Goal: Information Seeking & Learning: Find contact information

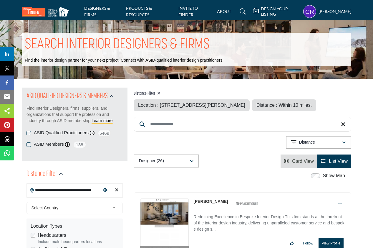
drag, startPoint x: 96, startPoint y: 190, endPoint x: 0, endPoint y: 197, distance: 96.5
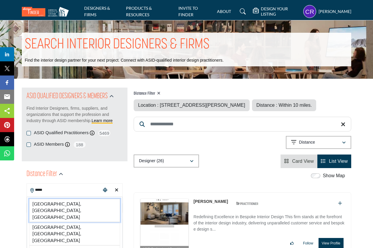
click at [48, 206] on li "[GEOGRAPHIC_DATA], [GEOGRAPHIC_DATA], [GEOGRAPHIC_DATA]" at bounding box center [74, 209] width 91 height 23
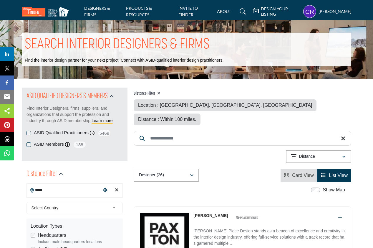
type input "**********"
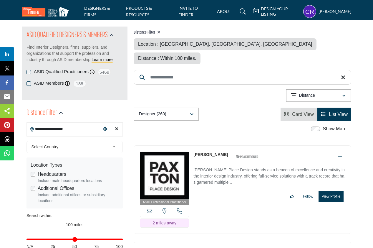
scroll to position [64, 0]
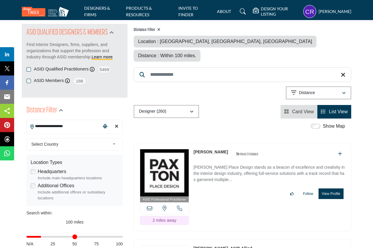
drag, startPoint x: 85, startPoint y: 236, endPoint x: 42, endPoint y: 236, distance: 42.7
click at [42, 236] on input "Distance in miles" at bounding box center [74, 236] width 96 height 1
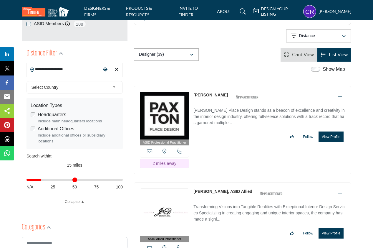
scroll to position [130, 0]
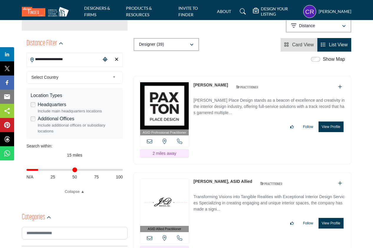
type input "**"
click at [39, 170] on input "Distance in miles" at bounding box center [74, 169] width 96 height 1
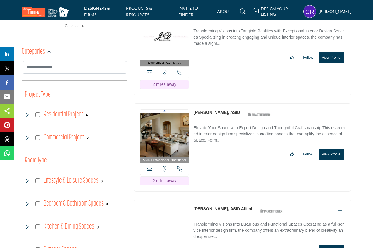
scroll to position [294, 0]
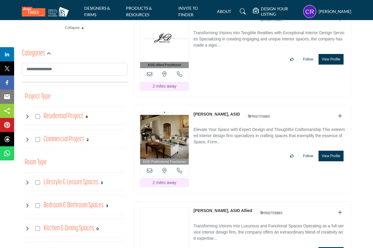
click at [332, 150] on button "View Profile" at bounding box center [331, 155] width 25 height 11
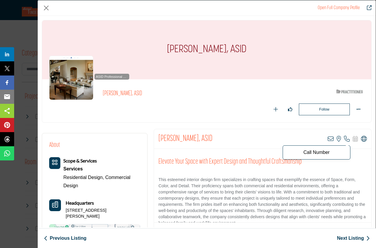
click at [344, 141] on icon "Company Data Modal" at bounding box center [347, 139] width 6 height 6
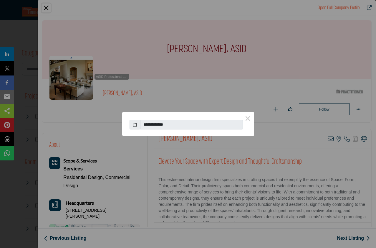
drag, startPoint x: 195, startPoint y: 123, endPoint x: 168, endPoint y: 124, distance: 26.5
click at [165, 123] on input "**********" at bounding box center [191, 125] width 103 height 10
drag, startPoint x: 178, startPoint y: 123, endPoint x: 175, endPoint y: 122, distance: 3.1
click at [175, 122] on input "**********" at bounding box center [191, 125] width 103 height 10
click at [246, 120] on button "×" at bounding box center [248, 118] width 12 height 12
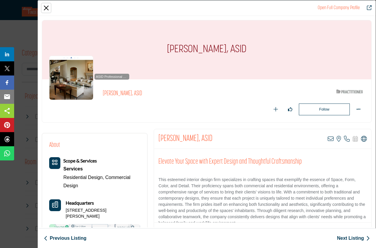
click at [46, 8] on button "Close" at bounding box center [46, 8] width 9 height 9
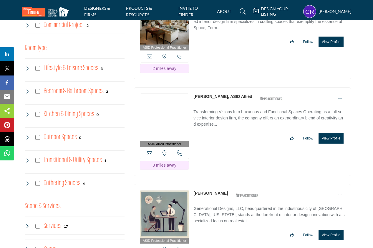
scroll to position [411, 0]
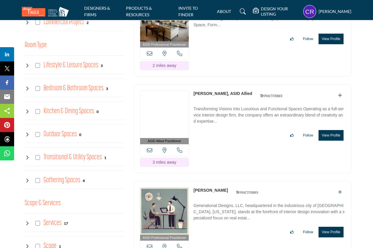
click at [329, 130] on button "View Profile" at bounding box center [331, 135] width 25 height 11
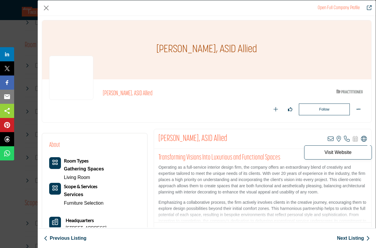
click at [361, 139] on icon "Company Data Modal" at bounding box center [364, 139] width 6 height 6
click at [332, 151] on p "Visit Website" at bounding box center [337, 152] width 61 height 5
click at [339, 150] on p "Visit Website" at bounding box center [337, 152] width 61 height 5
click at [349, 155] on span "Visit Website" at bounding box center [338, 152] width 68 height 14
click at [350, 154] on span "Visit Website" at bounding box center [338, 152] width 68 height 14
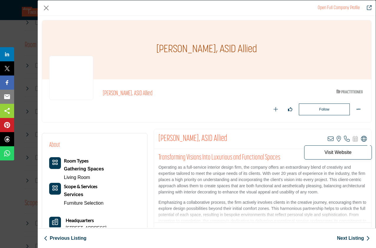
click at [361, 138] on icon "Company Data Modal" at bounding box center [364, 139] width 6 height 6
click at [344, 141] on icon "Company Data Modal" at bounding box center [347, 139] width 6 height 6
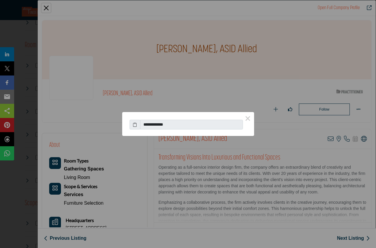
click at [286, 67] on div "**********" at bounding box center [188, 124] width 376 height 248
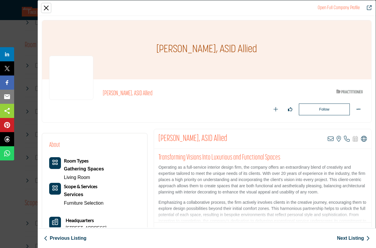
click at [47, 8] on button "Close" at bounding box center [46, 8] width 9 height 9
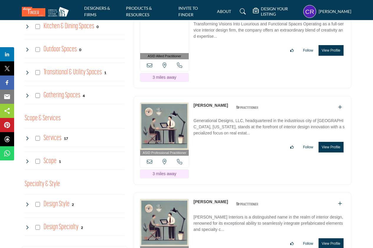
scroll to position [497, 0]
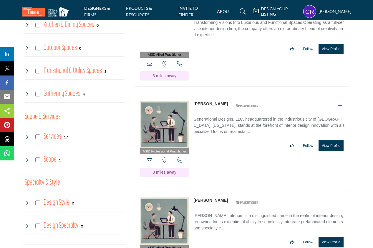
click at [329, 140] on button "View Profile" at bounding box center [331, 145] width 25 height 11
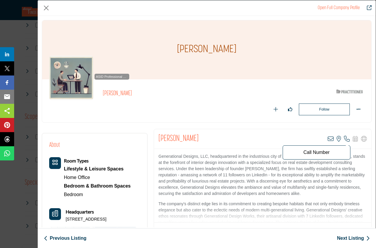
click at [344, 138] on icon "Company Data Modal" at bounding box center [347, 139] width 6 height 6
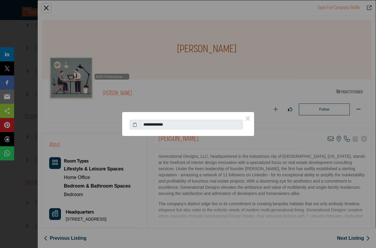
click at [264, 77] on div "**********" at bounding box center [188, 124] width 376 height 248
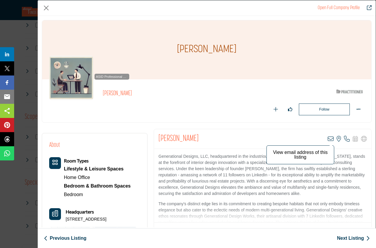
click at [329, 139] on icon "Company Data Modal" at bounding box center [331, 139] width 6 height 6
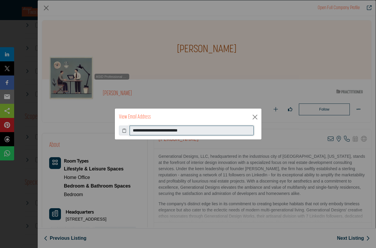
drag, startPoint x: 212, startPoint y: 131, endPoint x: 67, endPoint y: 136, distance: 145.0
click at [67, 136] on div "**********" at bounding box center [188, 124] width 376 height 248
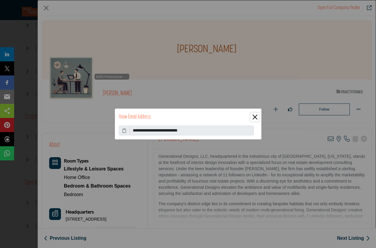
click at [258, 114] on button "Close" at bounding box center [255, 116] width 9 height 9
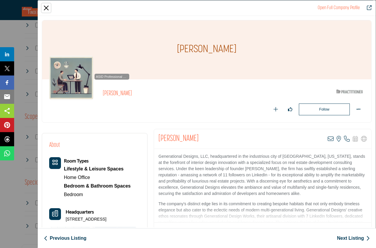
click at [46, 9] on button "Close" at bounding box center [46, 8] width 9 height 9
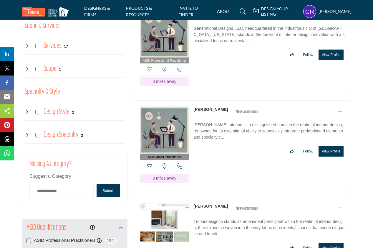
scroll to position [595, 0]
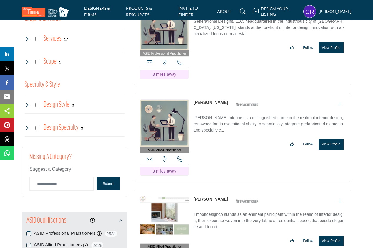
click at [333, 139] on button "View Profile" at bounding box center [331, 144] width 25 height 11
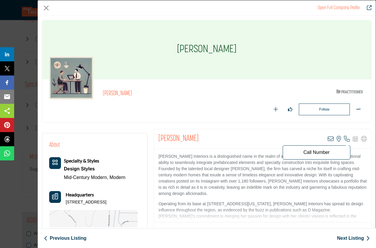
click at [344, 139] on icon "Company Data Modal" at bounding box center [347, 139] width 6 height 6
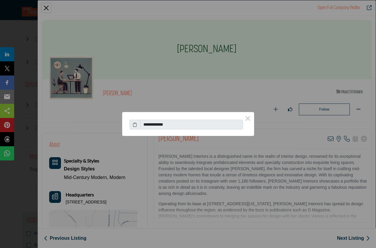
click at [146, 239] on div "**********" at bounding box center [188, 124] width 376 height 248
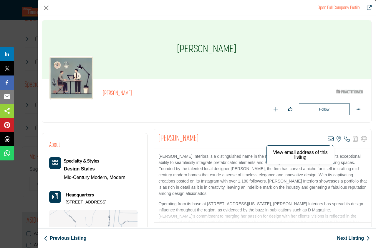
click at [328, 141] on icon "Company Data Modal" at bounding box center [331, 139] width 6 height 6
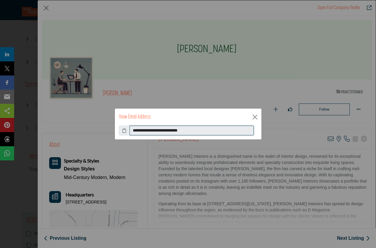
drag, startPoint x: 201, startPoint y: 132, endPoint x: 118, endPoint y: 129, distance: 82.5
click at [118, 129] on div "**********" at bounding box center [188, 132] width 147 height 14
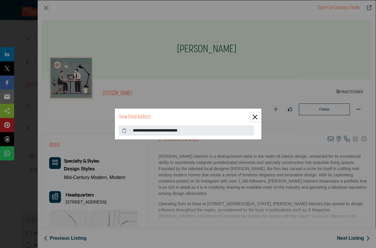
click at [254, 114] on button "Close" at bounding box center [255, 116] width 9 height 9
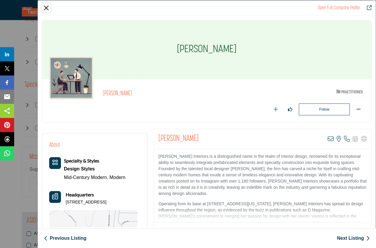
click at [47, 7] on button "Close" at bounding box center [46, 8] width 9 height 9
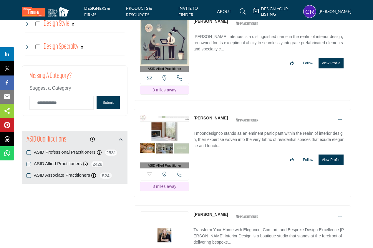
scroll to position [680, 0]
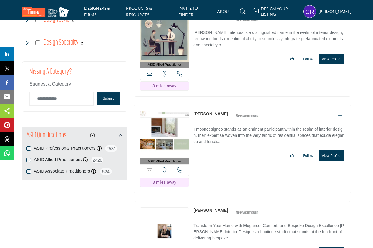
click at [257, 81] on div "ASID Allied Practitioner ASID Allied Practitioners have successfully completed …" at bounding box center [243, 55] width 224 height 95
